Goal: Task Accomplishment & Management: Complete application form

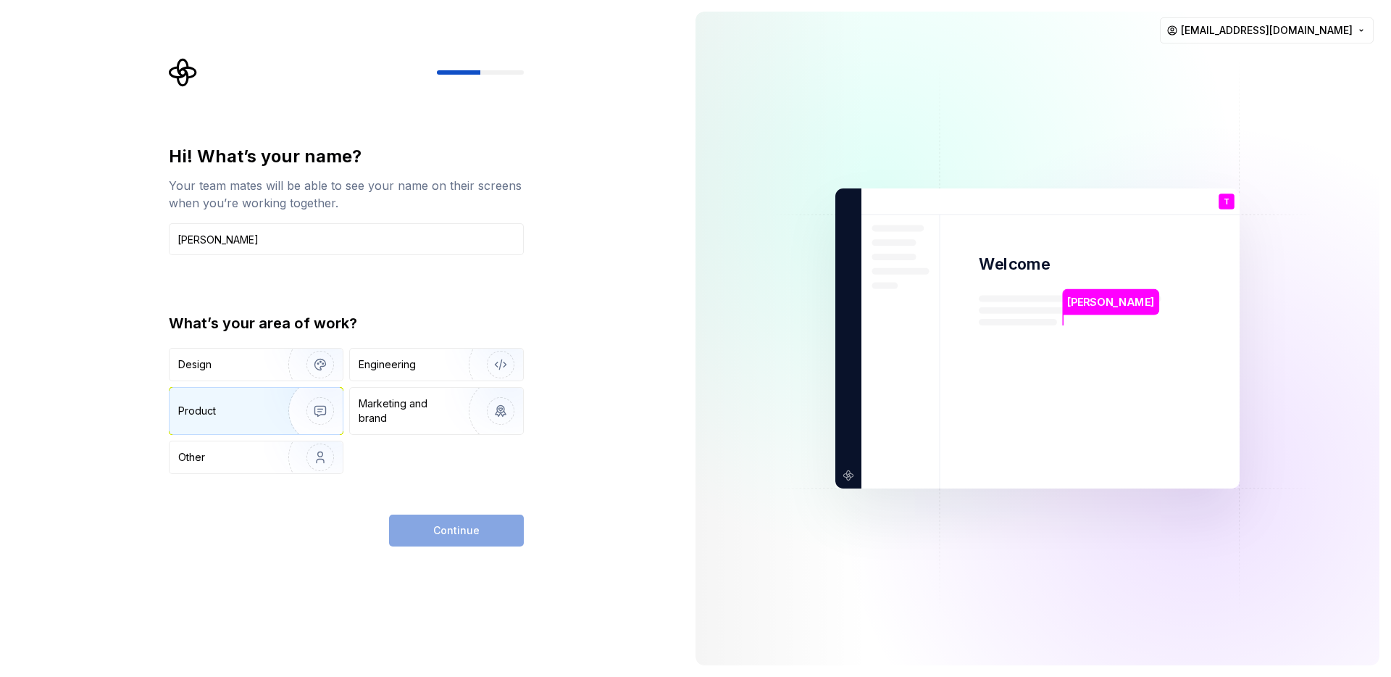
type input "[PERSON_NAME]"
click at [277, 409] on img "button" at bounding box center [310, 410] width 93 height 97
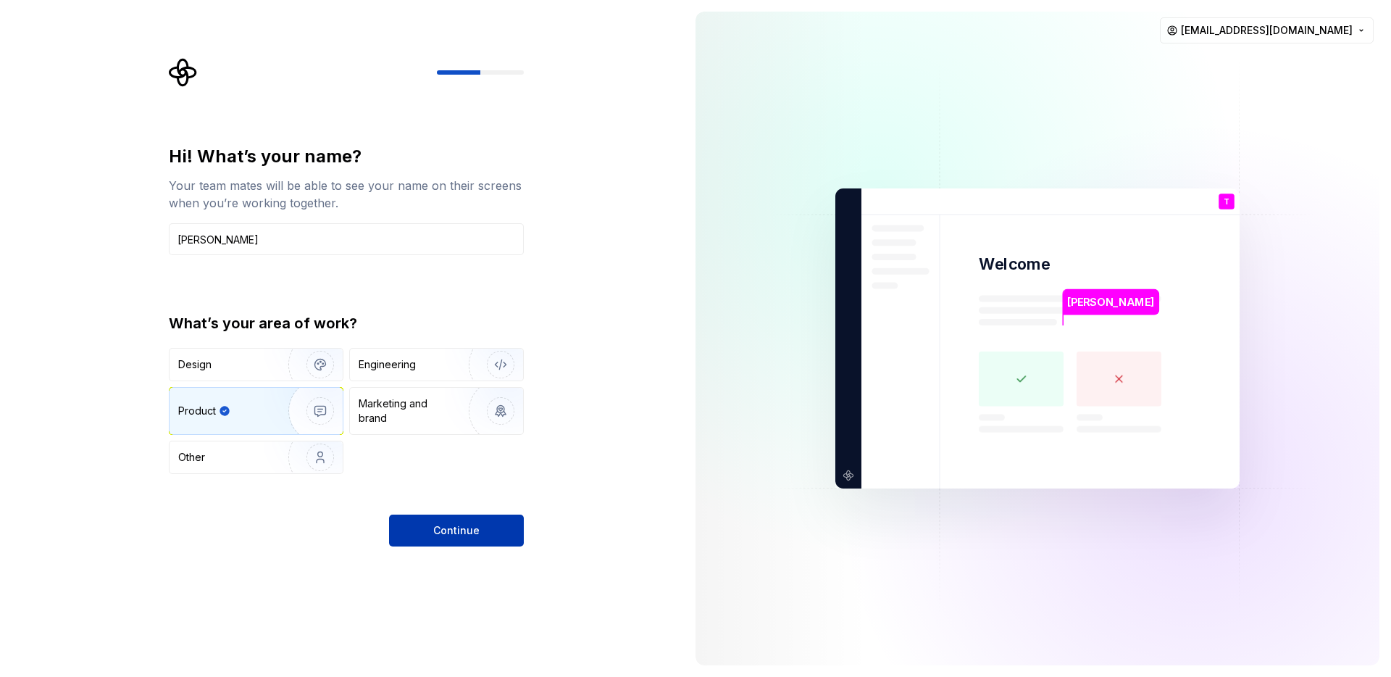
click at [485, 524] on button "Continue" at bounding box center [456, 530] width 135 height 32
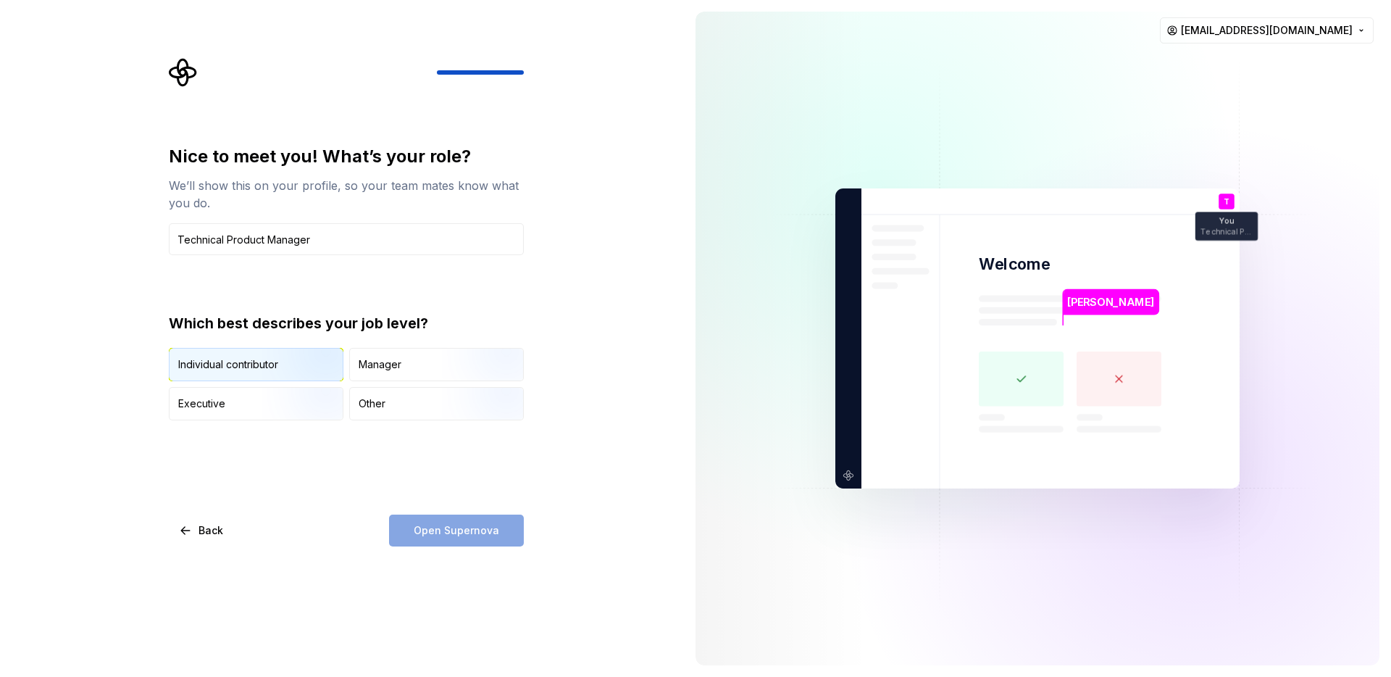
type input "Technical Product Manager"
click at [301, 356] on img "button" at bounding box center [307, 382] width 93 height 97
click at [506, 532] on button "Open Supernova" at bounding box center [456, 530] width 135 height 32
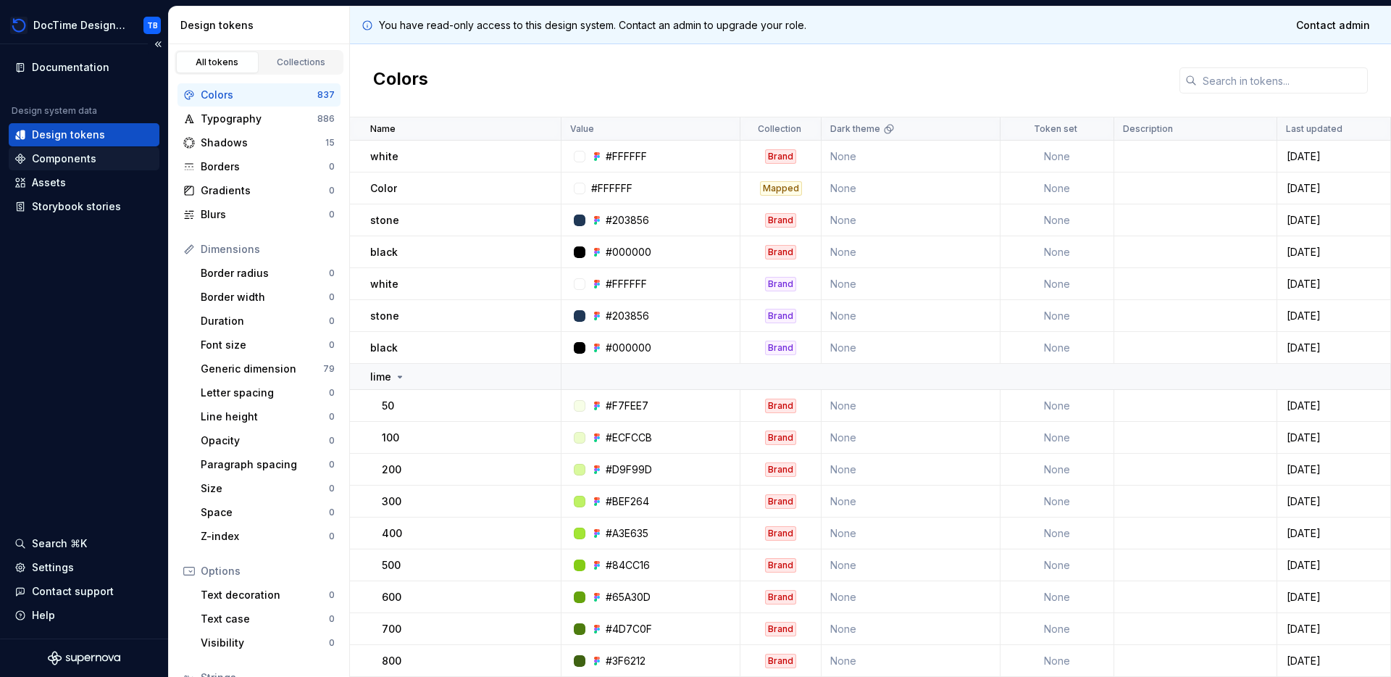
click at [59, 158] on div "Components" at bounding box center [64, 158] width 64 height 14
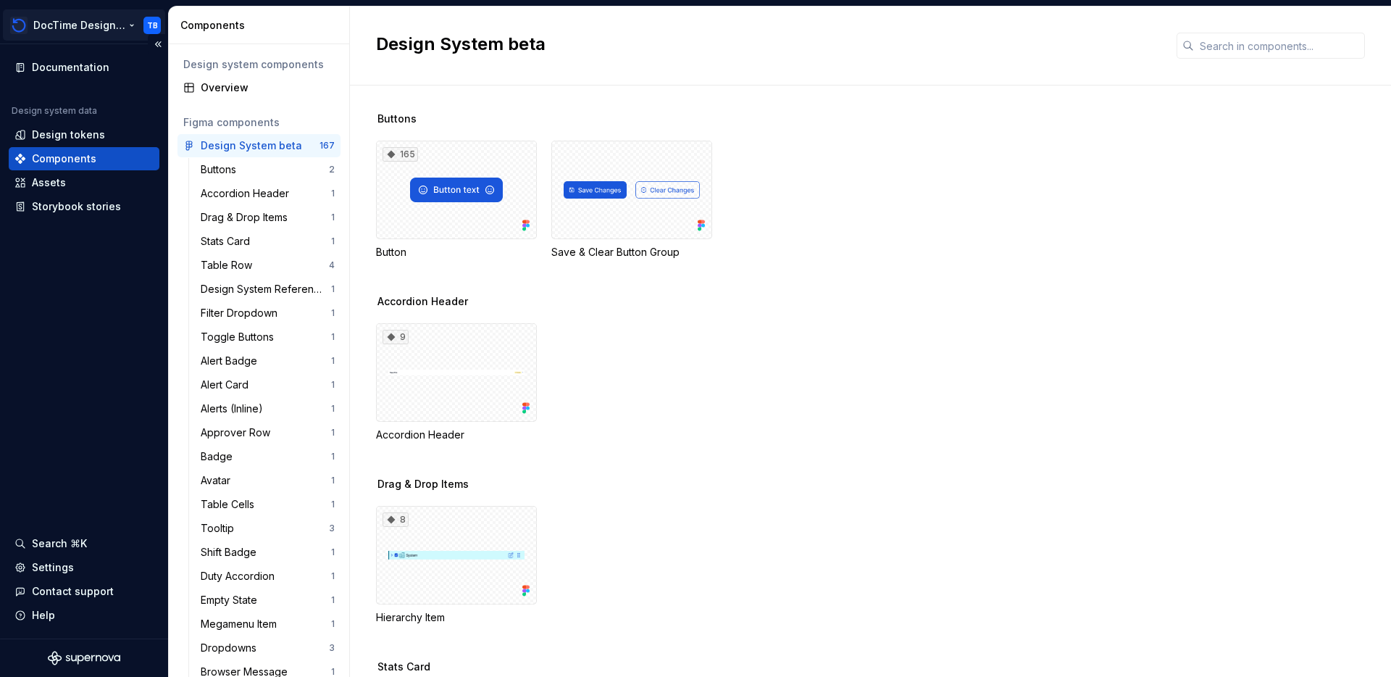
click at [78, 24] on html "DocTime Design System TB Documentation Design system data Design tokens Compone…" at bounding box center [695, 338] width 1391 height 677
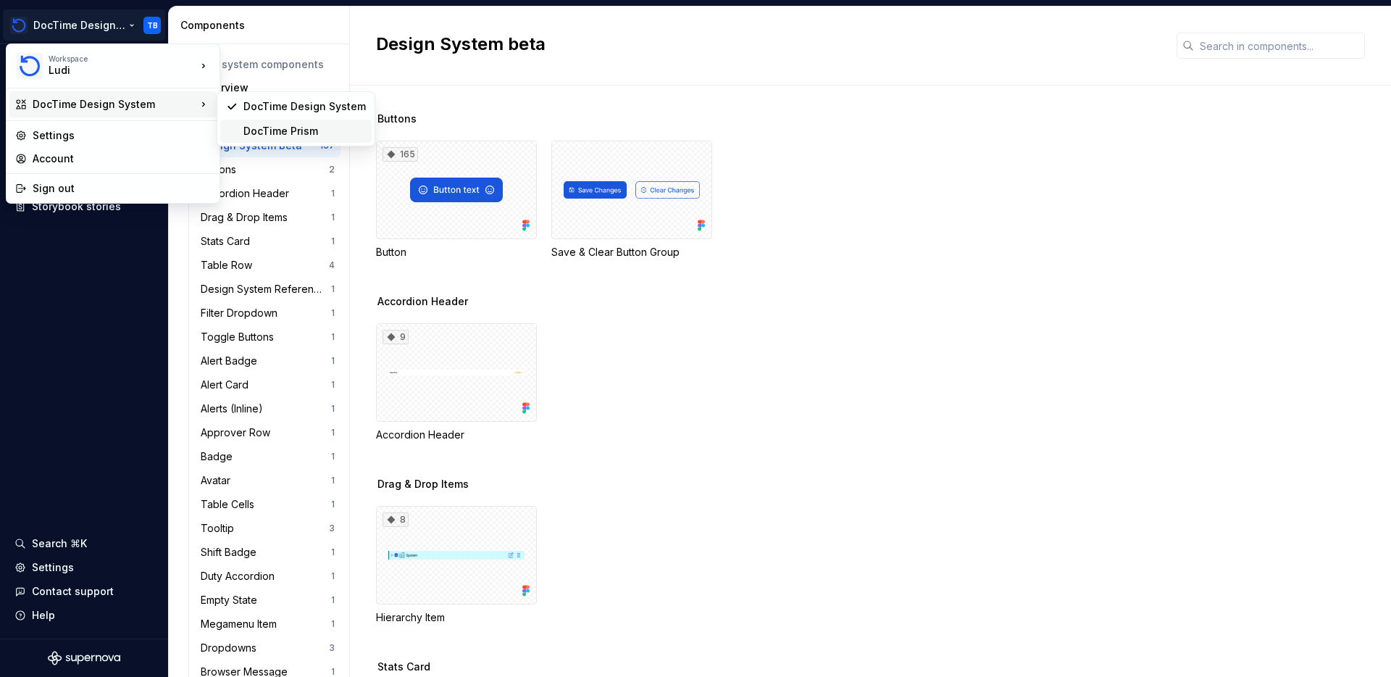
click at [301, 133] on div "DocTime Prism" at bounding box center [304, 131] width 122 height 14
